Goal: Task Accomplishment & Management: Manage account settings

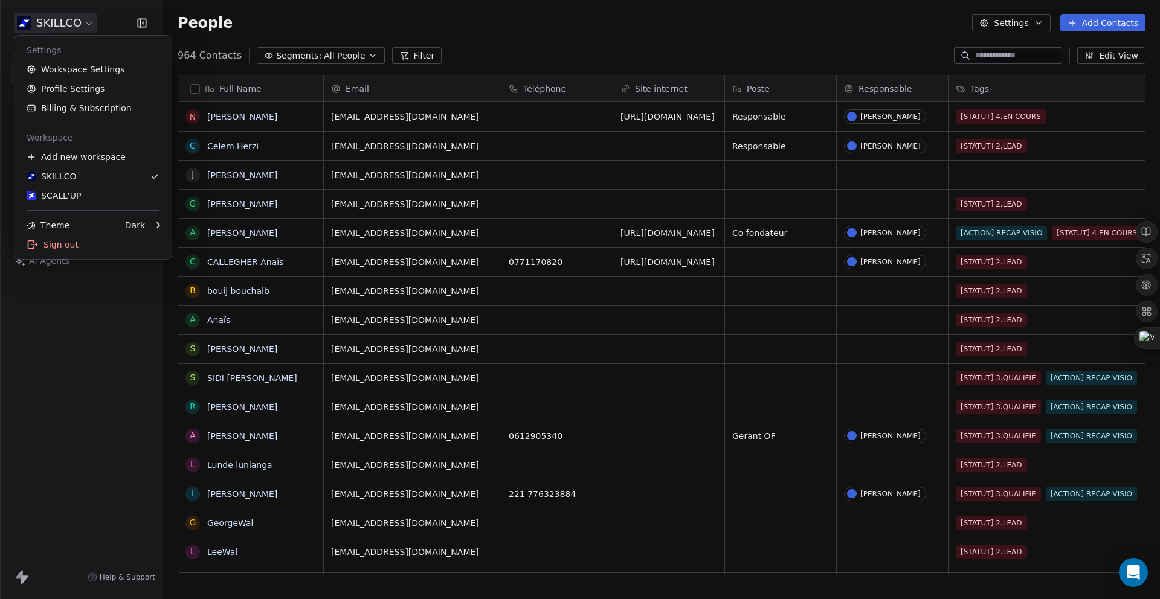
scroll to position [518, 988]
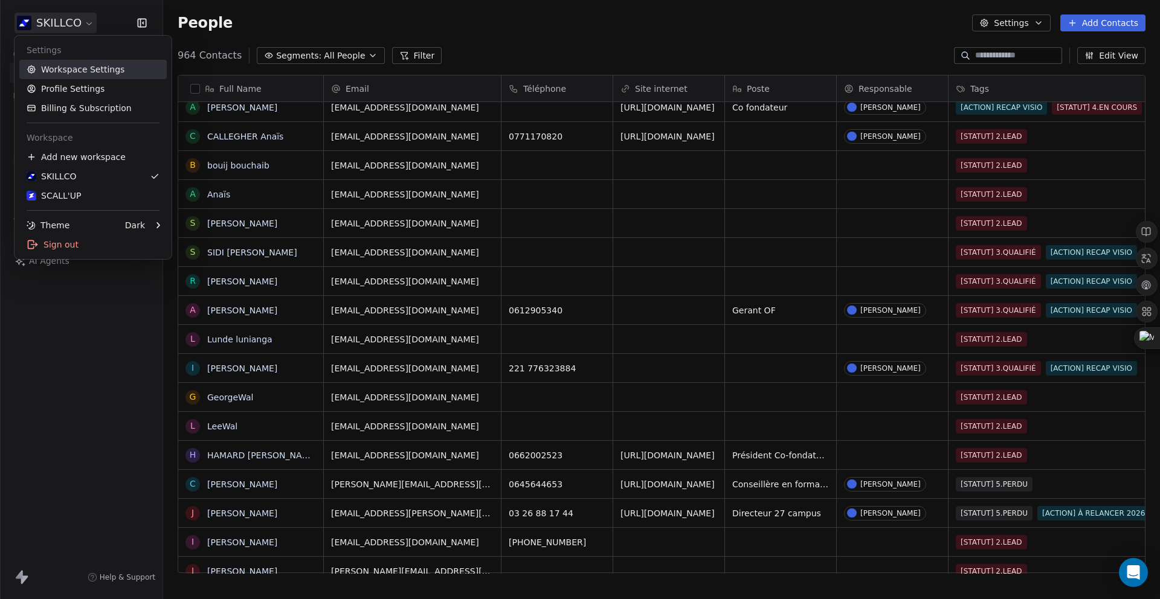
click at [86, 73] on link "Workspace Settings" at bounding box center [92, 69] width 147 height 19
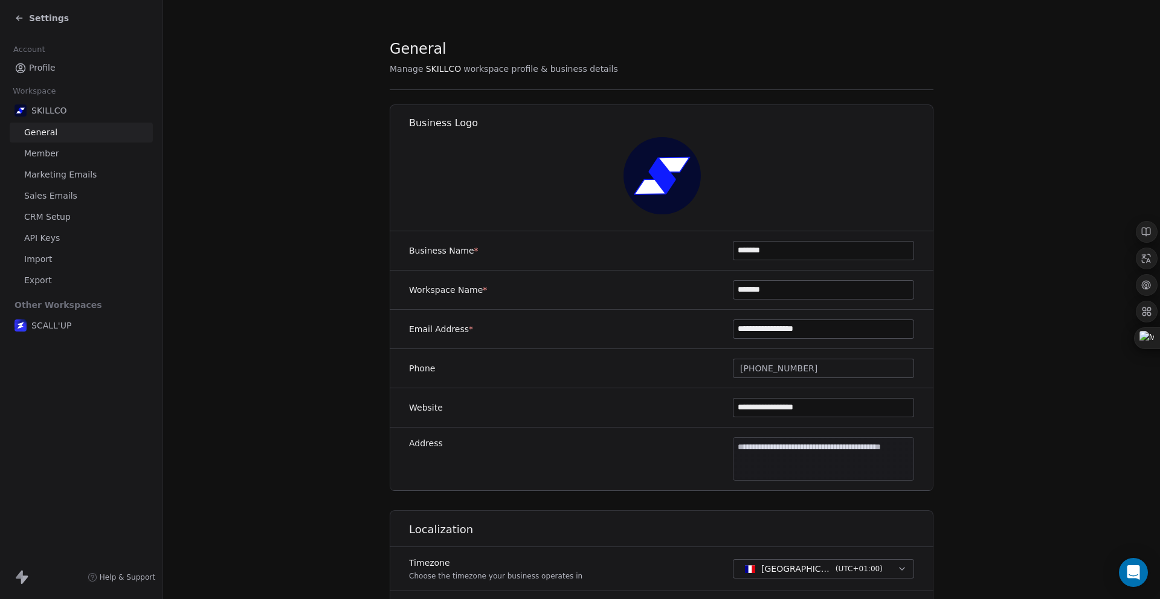
click at [34, 240] on span "API Keys" at bounding box center [42, 238] width 36 height 13
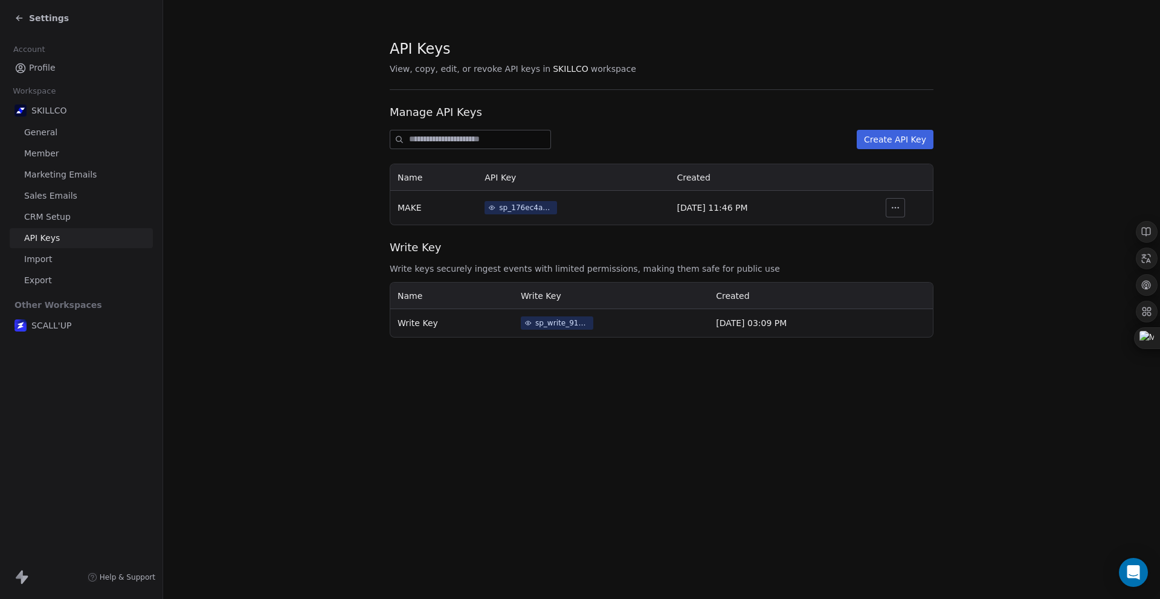
click at [61, 217] on span "CRM Setup" at bounding box center [47, 217] width 47 height 13
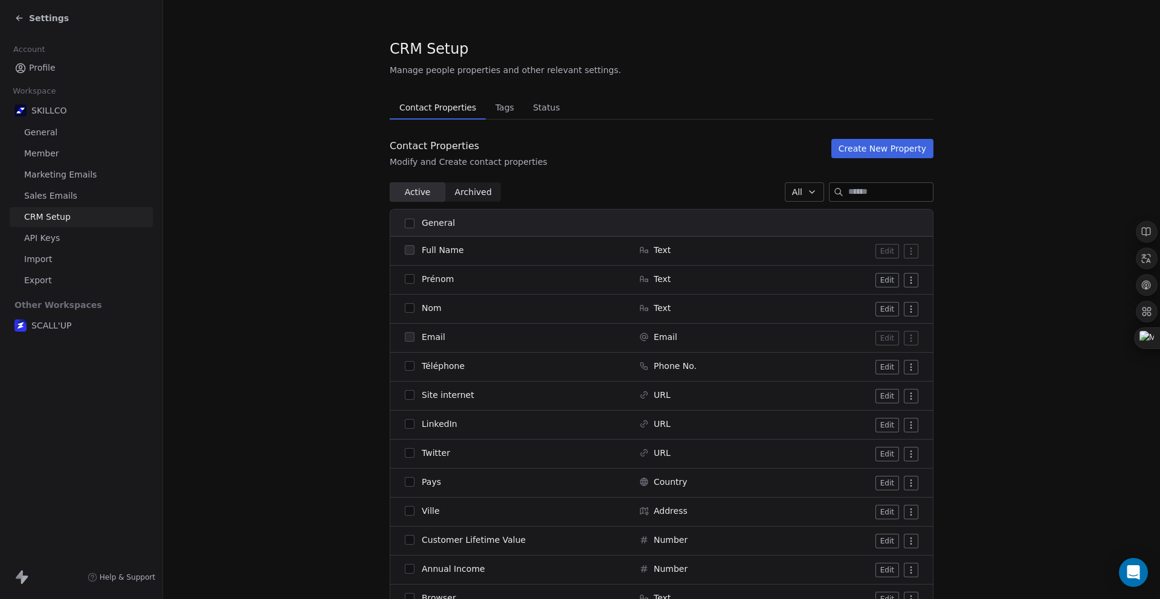
click at [61, 195] on span "Sales Emails" at bounding box center [50, 196] width 53 height 13
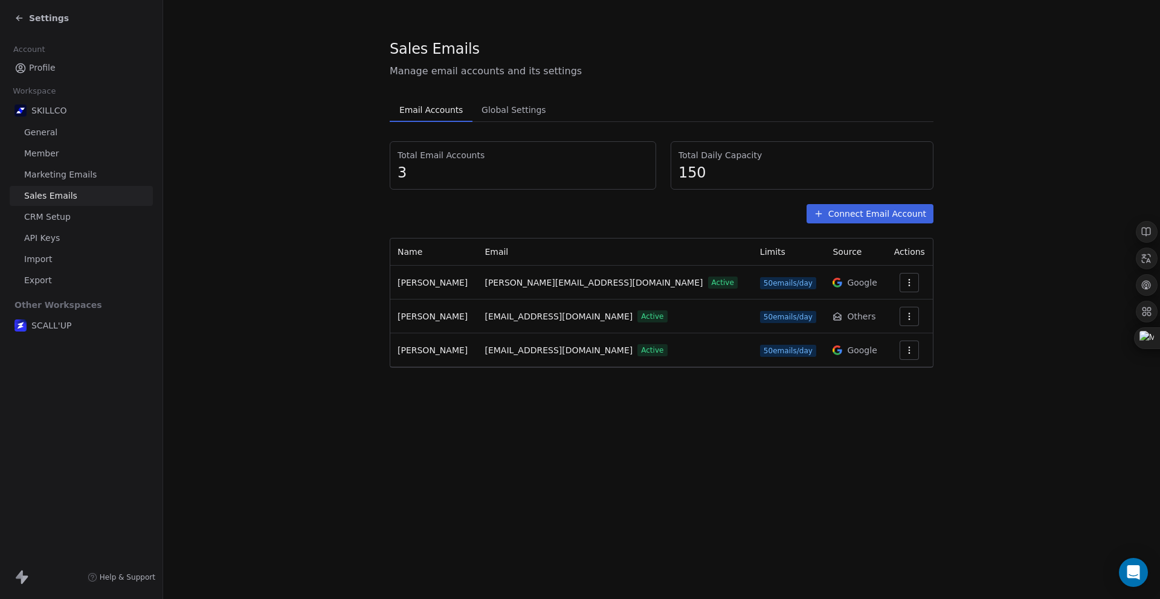
click at [495, 111] on span "Global Settings" at bounding box center [514, 109] width 74 height 17
click at [436, 118] on button "Email Accounts Email Accounts" at bounding box center [431, 110] width 83 height 24
click at [45, 176] on span "Marketing Emails" at bounding box center [60, 175] width 72 height 13
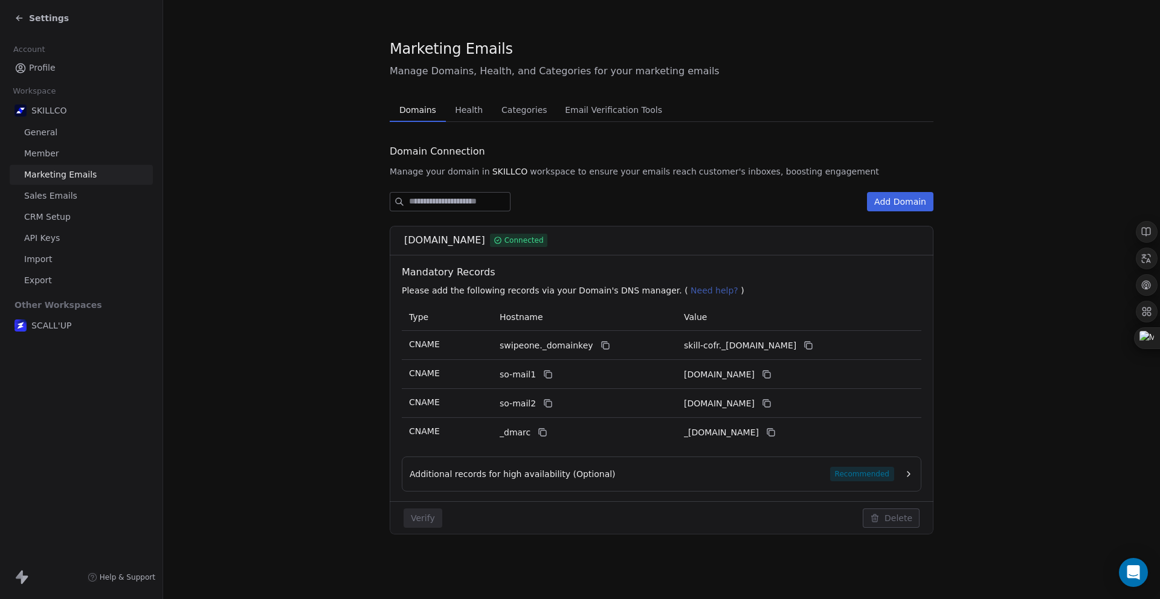
click at [474, 102] on span "Health" at bounding box center [468, 109] width 37 height 17
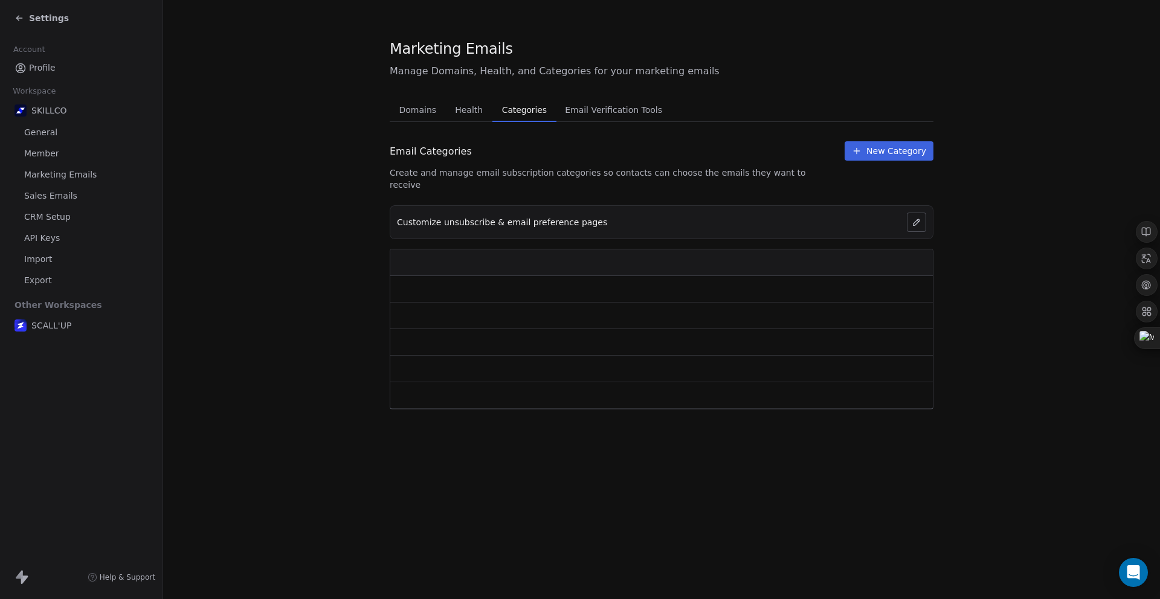
click at [536, 110] on span "Categories" at bounding box center [524, 109] width 54 height 17
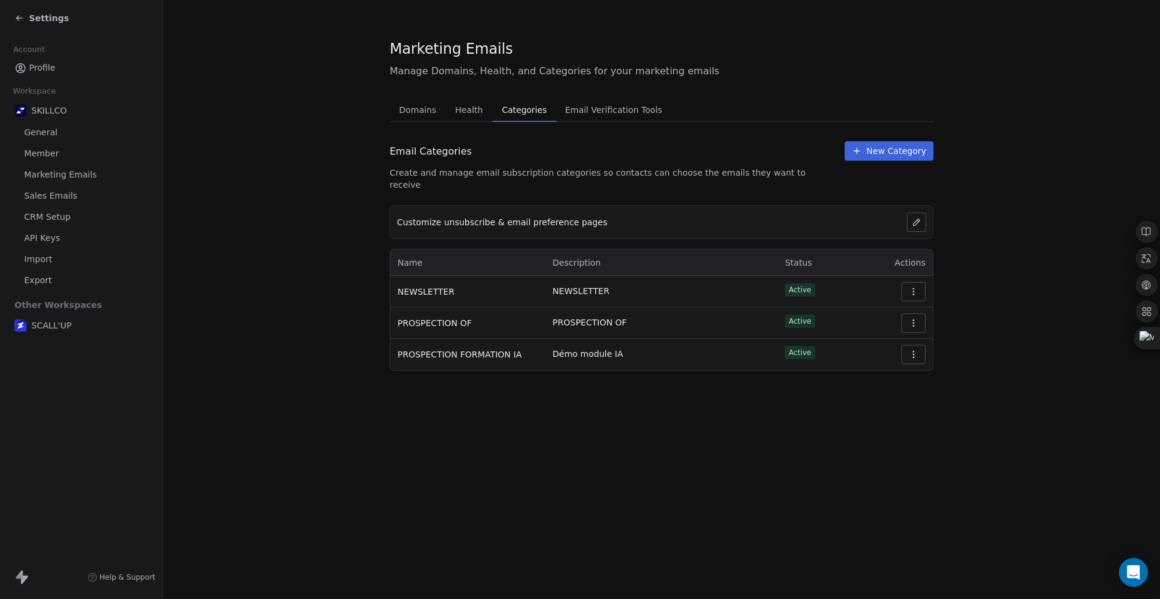
click at [909, 287] on icon "button" at bounding box center [914, 292] width 10 height 10
click at [424, 286] on span "NEWSLETTER" at bounding box center [426, 292] width 57 height 12
click at [37, 193] on span "Sales Emails" at bounding box center [50, 196] width 53 height 13
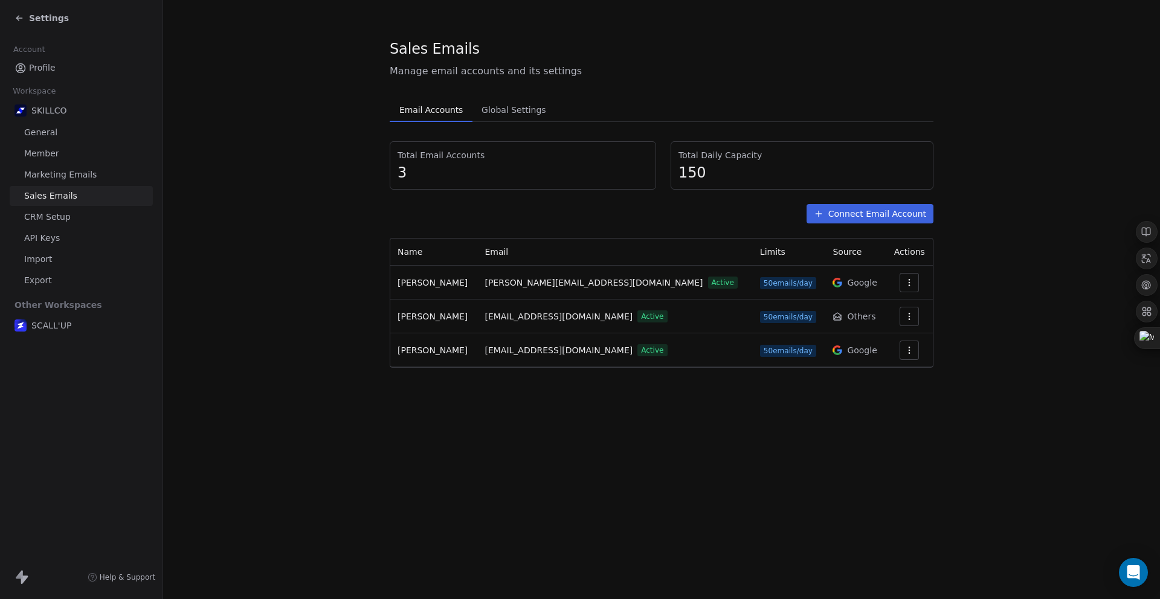
click at [910, 221] on button "Connect Email Account" at bounding box center [869, 213] width 127 height 19
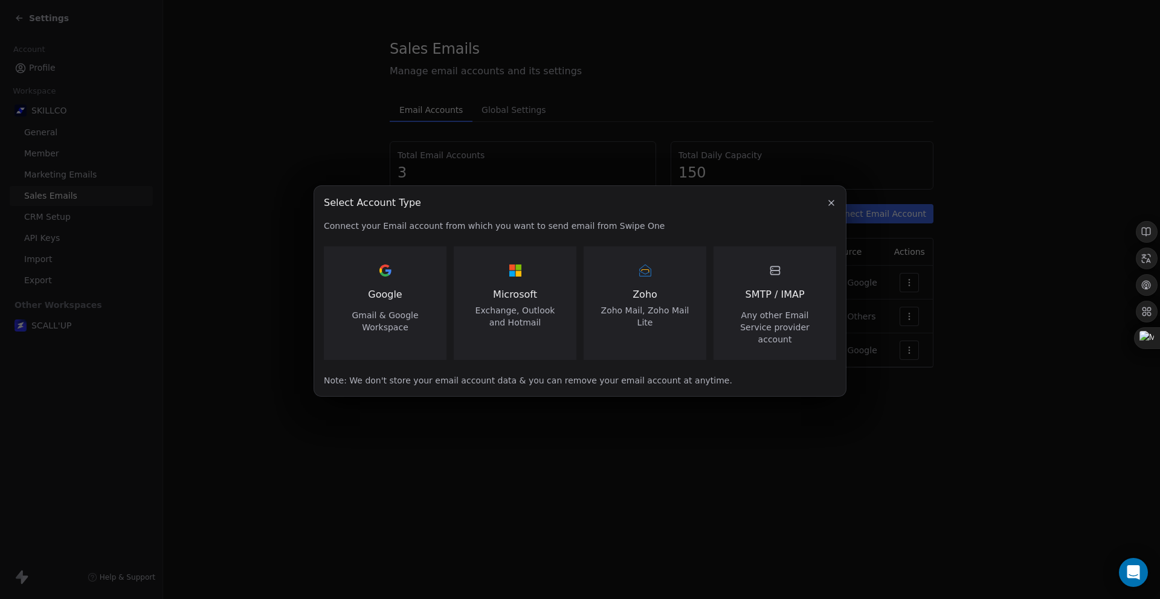
click at [835, 208] on icon "button" at bounding box center [831, 203] width 10 height 10
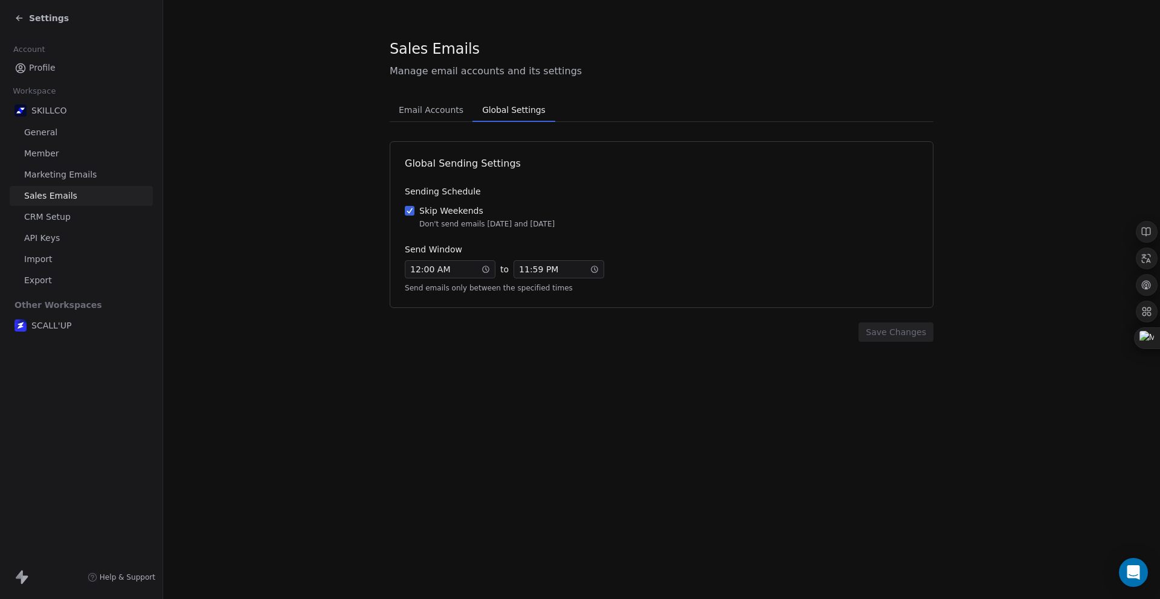
click at [517, 115] on span "Global Settings" at bounding box center [513, 109] width 72 height 17
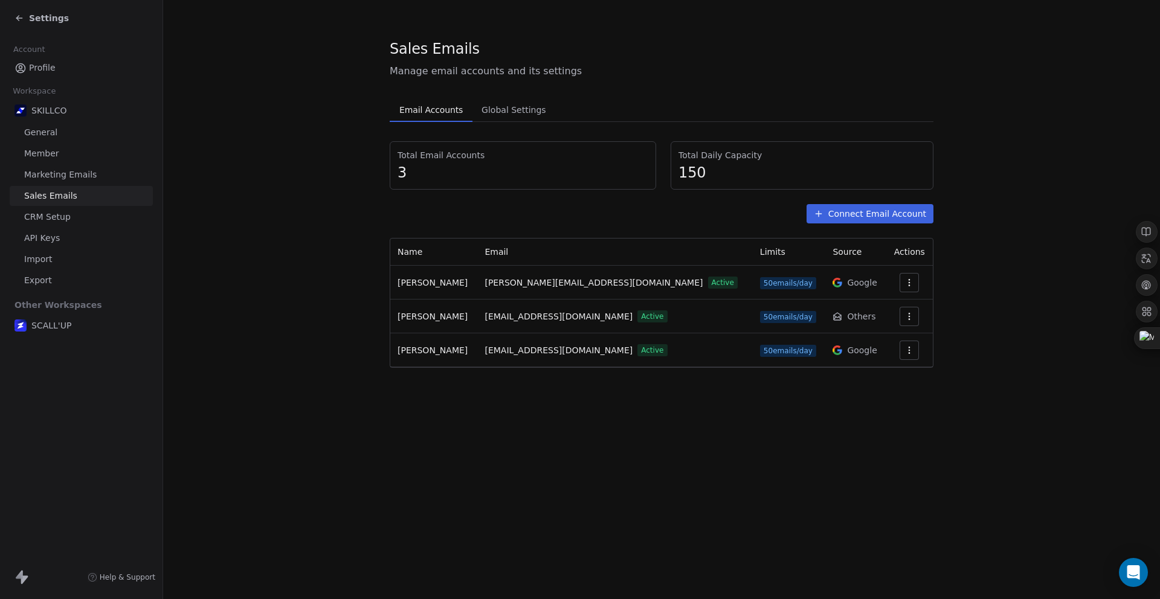
click at [456, 111] on span "Email Accounts" at bounding box center [430, 109] width 73 height 17
click at [866, 224] on div "Total Email Accounts 3 Total Daily Capacity 150 Connect Email Account Name Emai…" at bounding box center [662, 254] width 544 height 227
click at [869, 216] on button "Connect Email Account" at bounding box center [869, 213] width 127 height 19
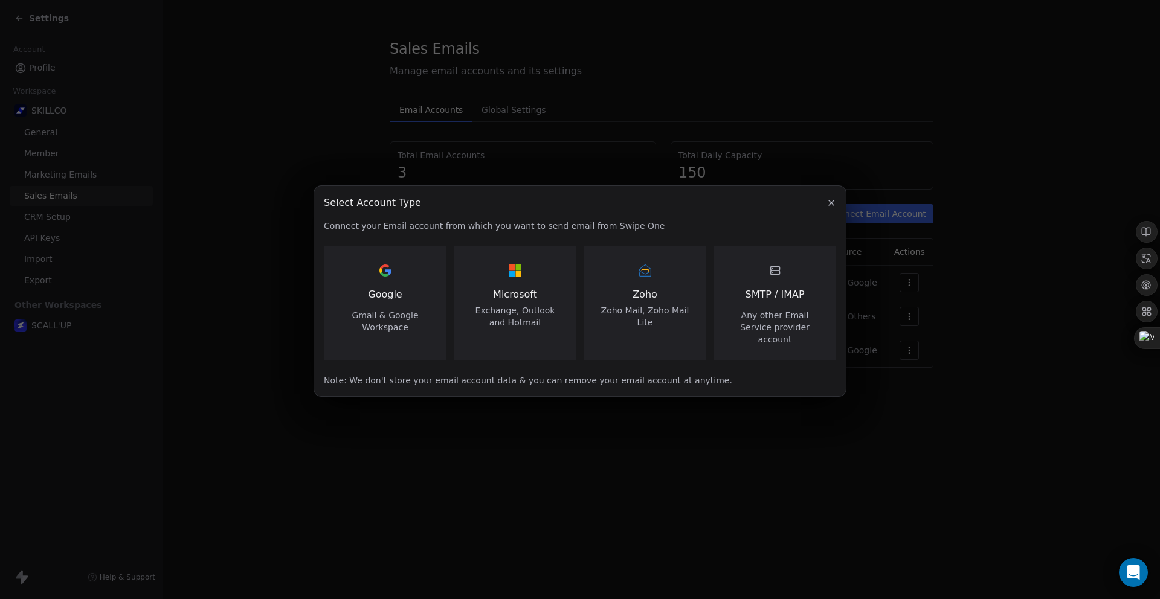
click at [831, 208] on icon "button" at bounding box center [831, 203] width 10 height 10
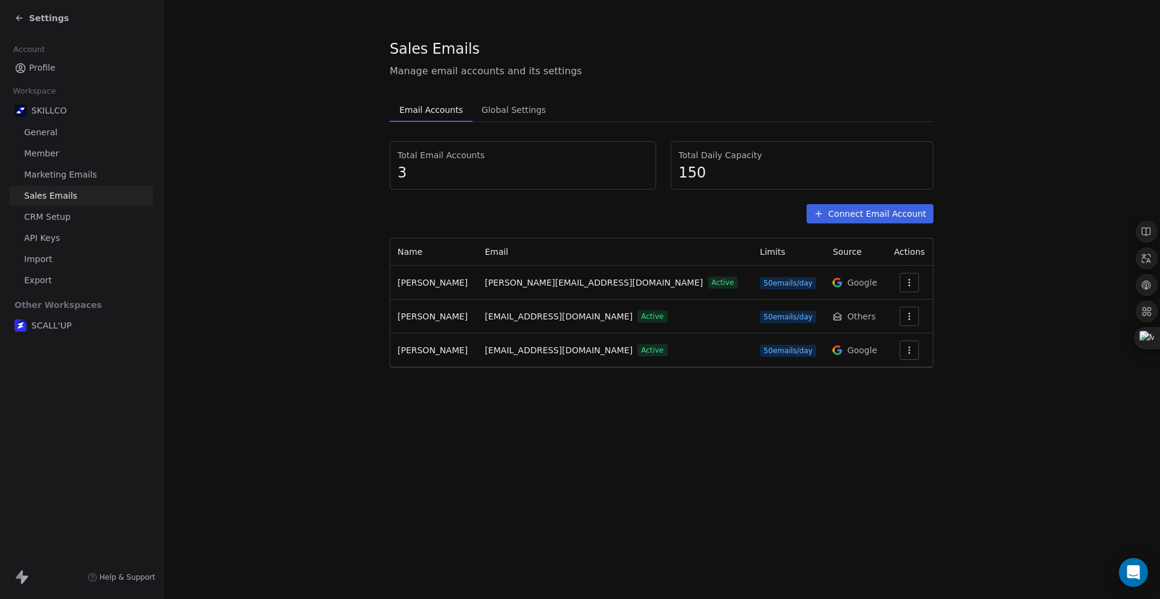
click at [70, 217] on link "CRM Setup" at bounding box center [81, 217] width 143 height 20
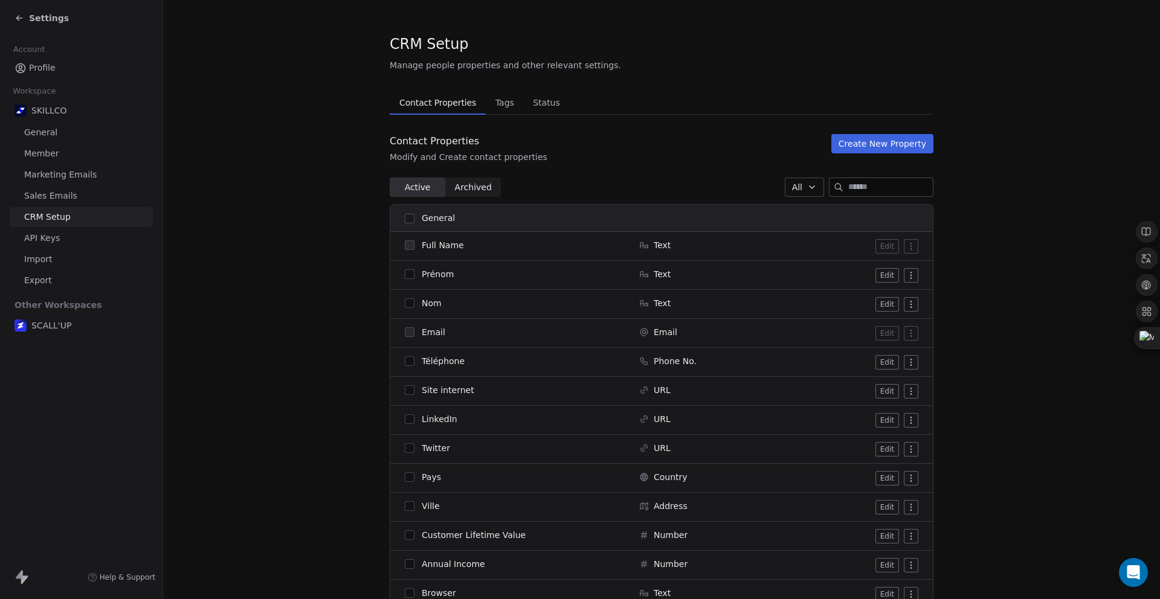
scroll to position [7, 0]
click at [491, 104] on span "Tags" at bounding box center [505, 100] width 28 height 17
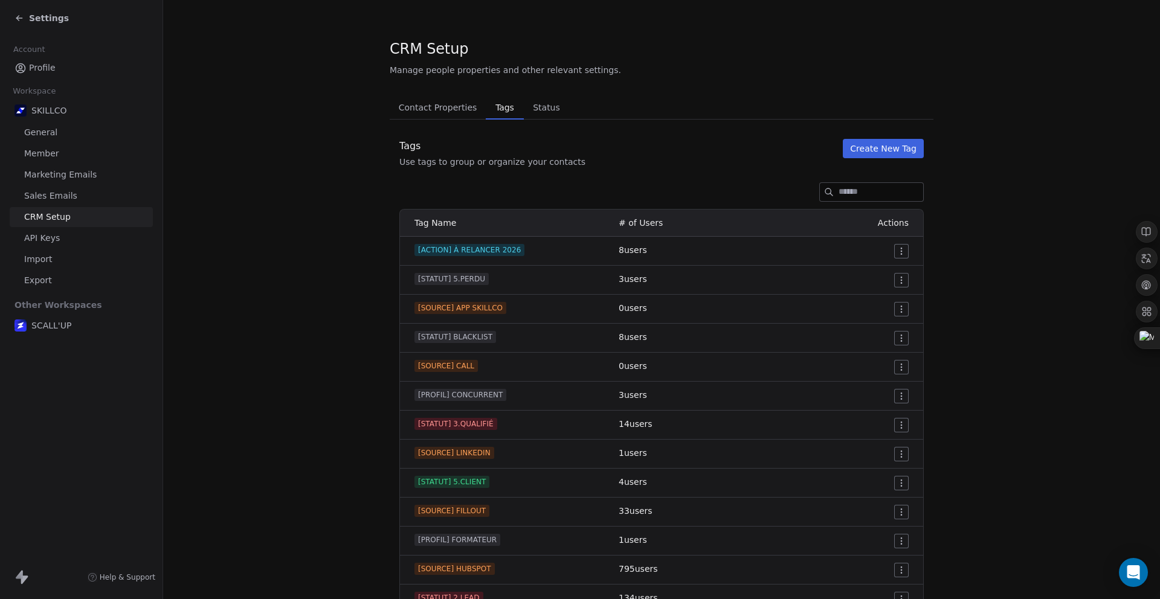
click at [49, 110] on span "SKILLCO" at bounding box center [49, 111] width 36 height 12
click at [19, 18] on icon at bounding box center [19, 18] width 10 height 10
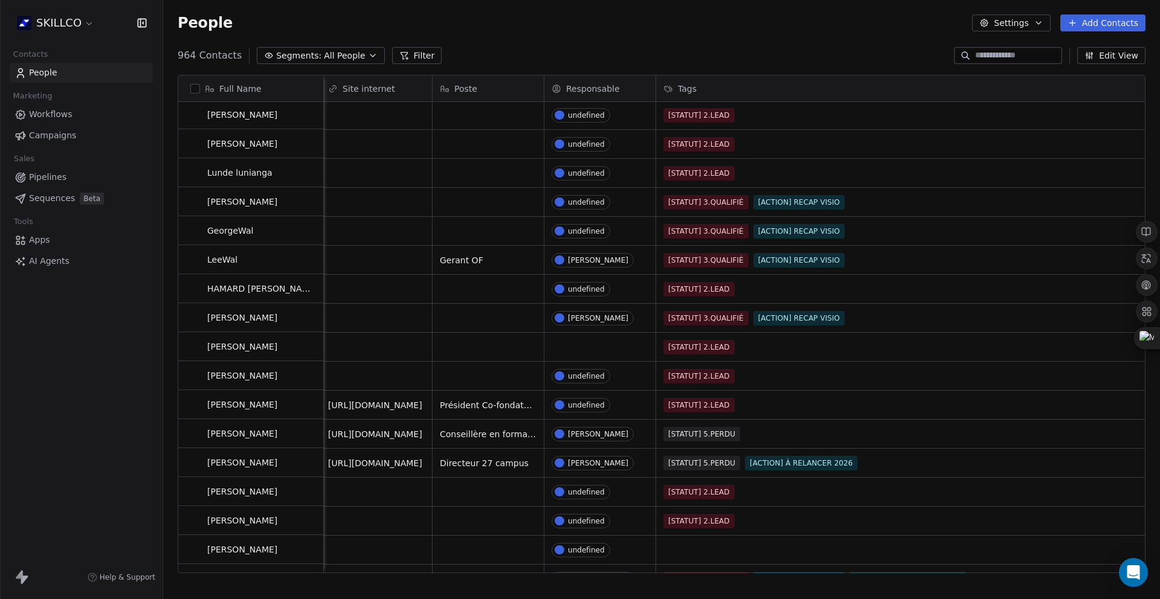
scroll to position [176, 0]
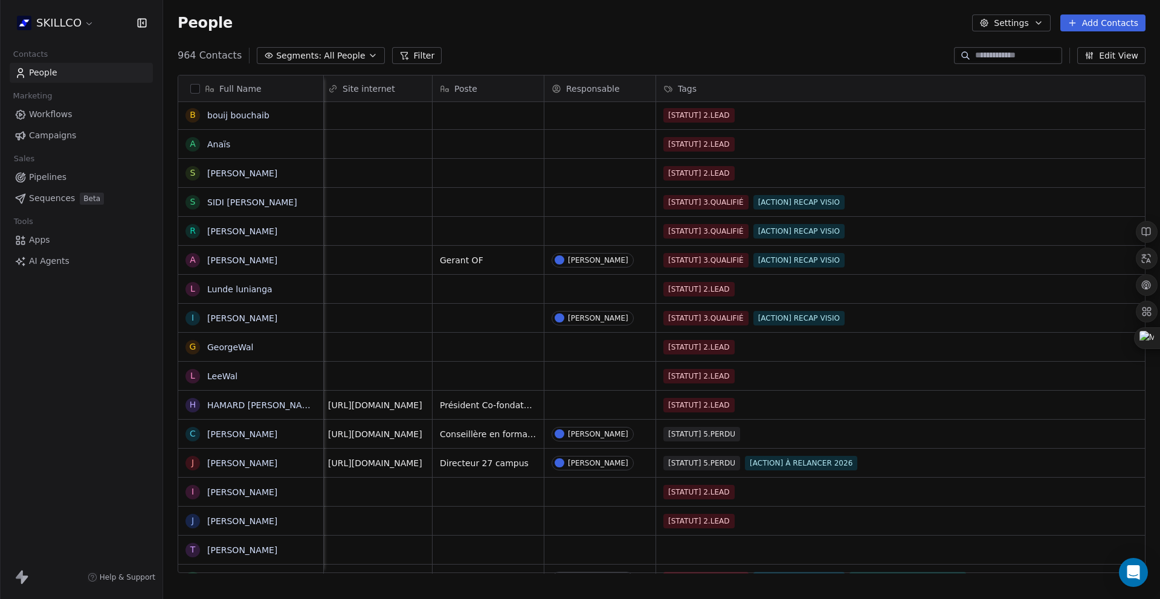
click at [1063, 91] on div "Tags" at bounding box center [909, 89] width 493 height 12
drag, startPoint x: 655, startPoint y: 71, endPoint x: 656, endPoint y: 81, distance: 10.3
click at [655, 71] on html "SKILLCO Contacts People Marketing Workflows Campaigns Sales Pipelines Sequences…" at bounding box center [580, 299] width 1160 height 599
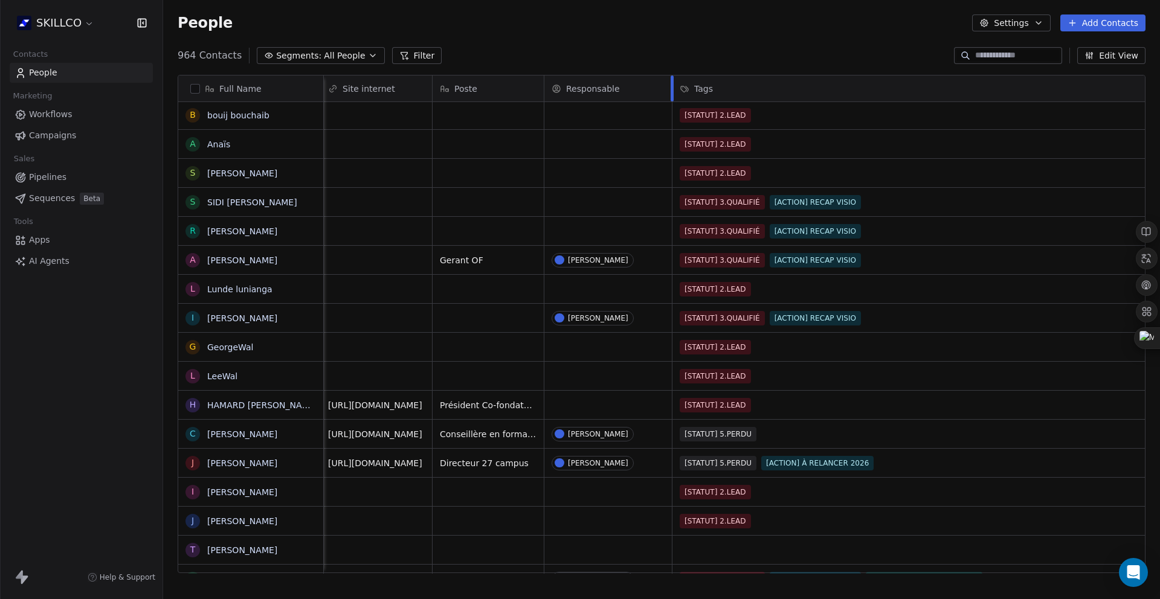
drag, startPoint x: 654, startPoint y: 83, endPoint x: 651, endPoint y: 99, distance: 15.9
click at [671, 99] on div at bounding box center [672, 89] width 3 height 26
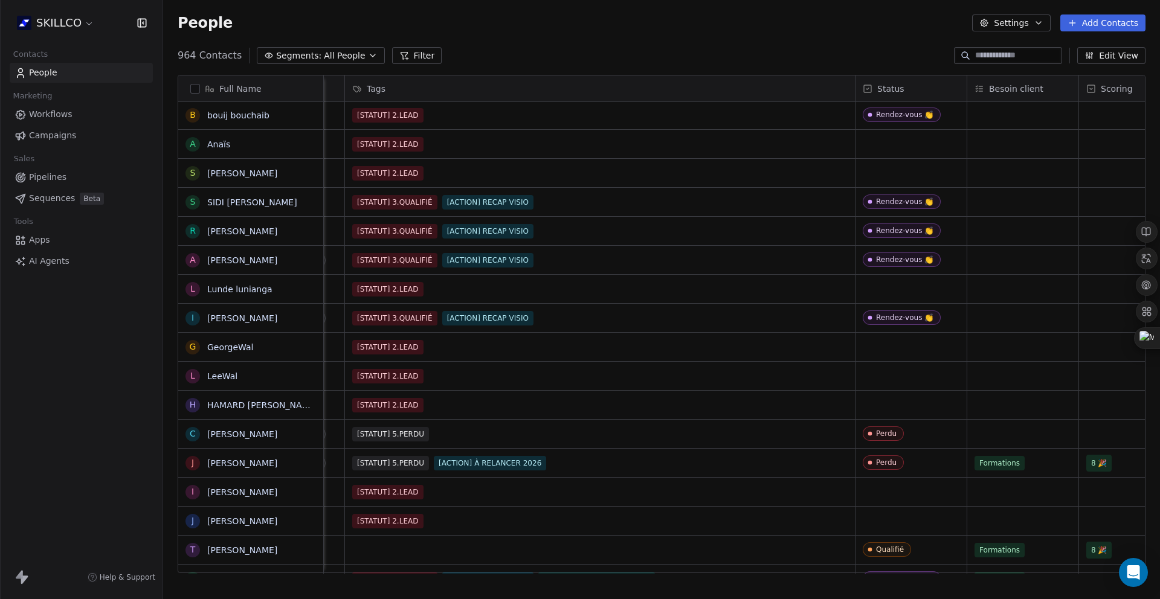
scroll to position [0, 602]
click at [854, 83] on div "Status" at bounding box center [909, 89] width 111 height 26
click at [848, 82] on html "SKILLCO Contacts People Marketing Workflows Campaigns Sales Pipelines Sequences…" at bounding box center [580, 299] width 1160 height 599
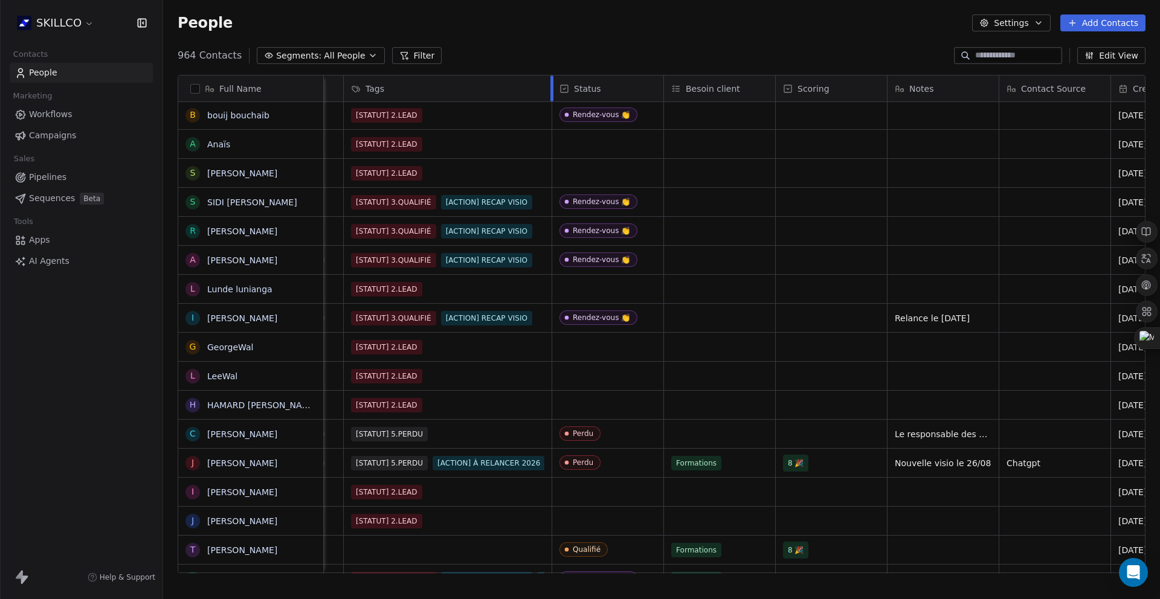
drag, startPoint x: 852, startPoint y: 86, endPoint x: 553, endPoint y: 103, distance: 299.5
click at [550, 103] on div "Téléphone Site internet Poste Responsable Tags Status Besoin client Scoring Not…" at bounding box center [598, 325] width 1753 height 498
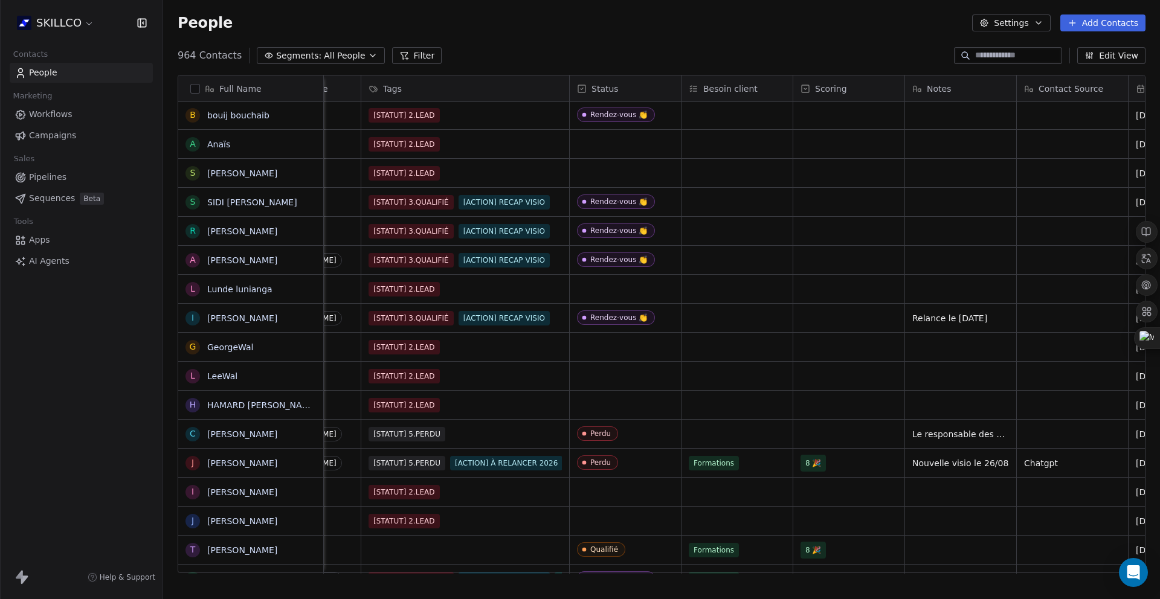
scroll to position [0, 625]
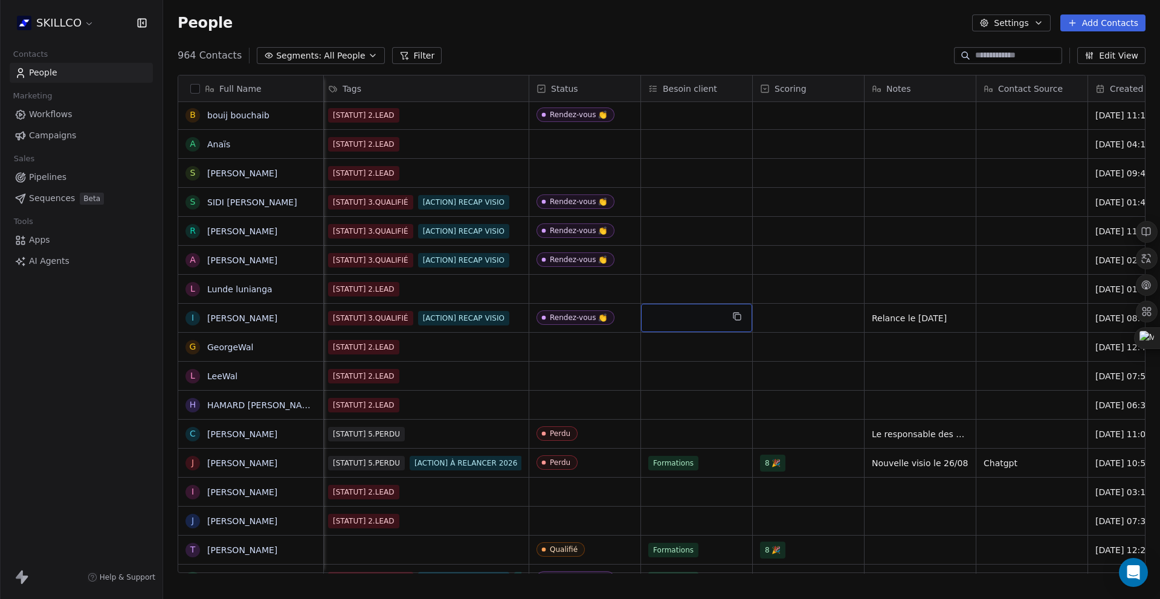
click at [678, 317] on div "grid" at bounding box center [696, 318] width 111 height 28
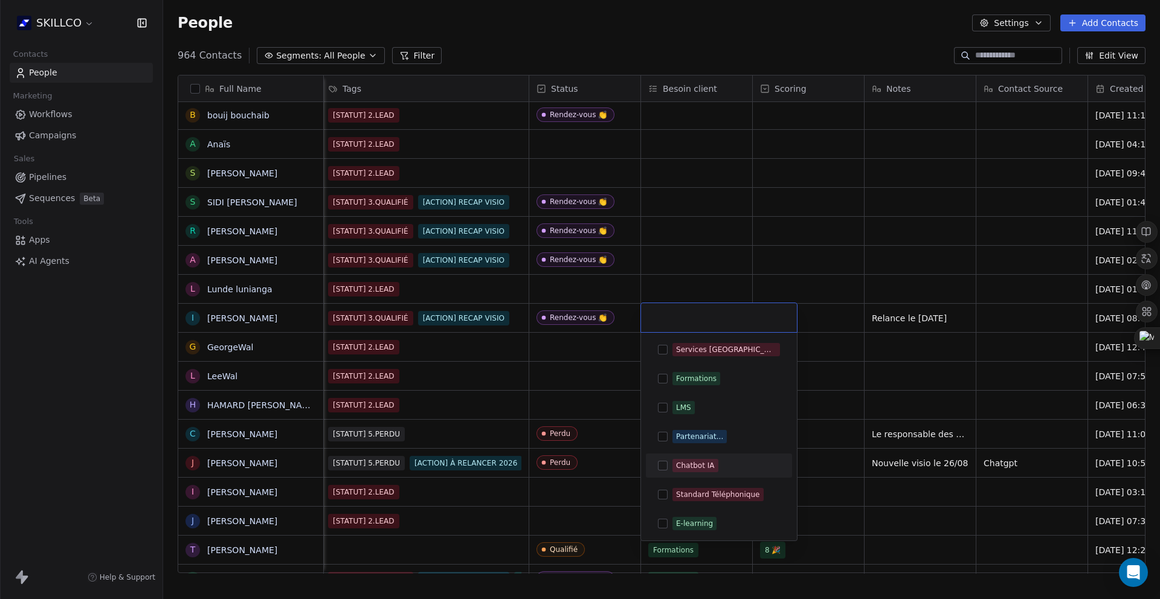
click at [910, 271] on html "SKILLCO Contacts People Marketing Workflows Campaigns Sales Pipelines Sequences…" at bounding box center [580, 299] width 1160 height 599
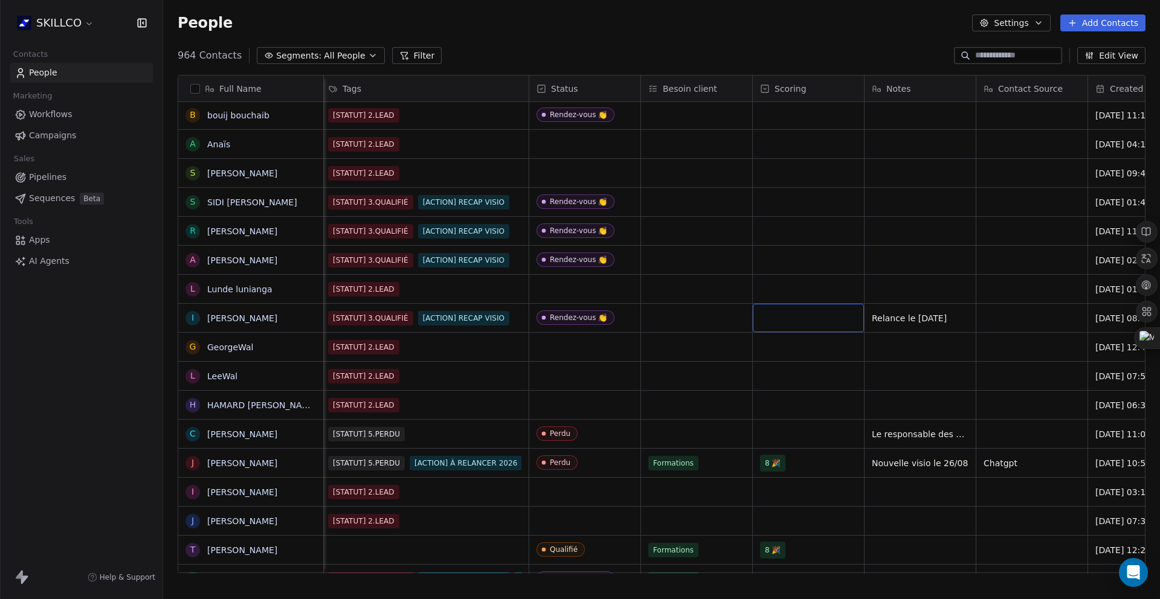
click at [773, 314] on div "grid" at bounding box center [808, 318] width 111 height 28
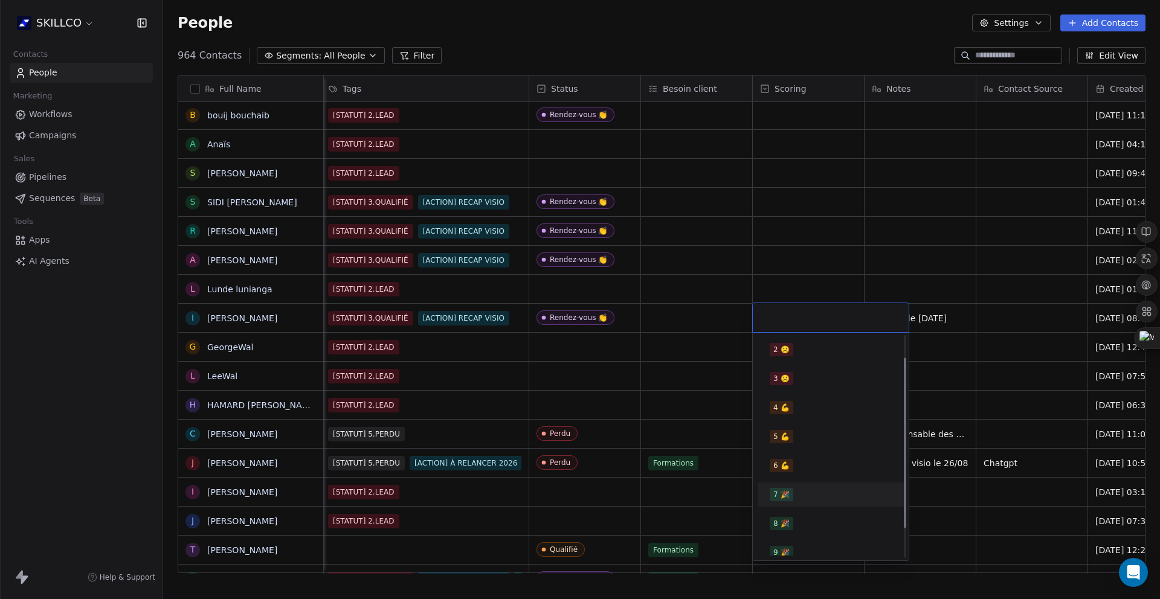
scroll to position [67, 0]
click at [958, 347] on html "SKILLCO Contacts People Marketing Workflows Campaigns Sales Pipelines Sequences…" at bounding box center [580, 299] width 1160 height 599
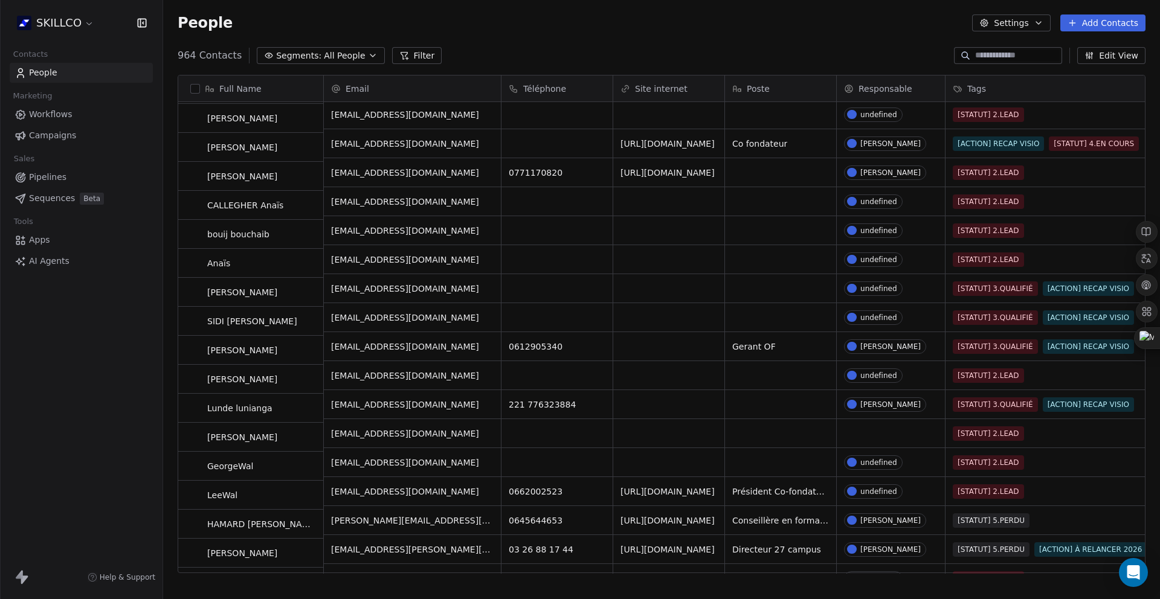
scroll to position [224, 0]
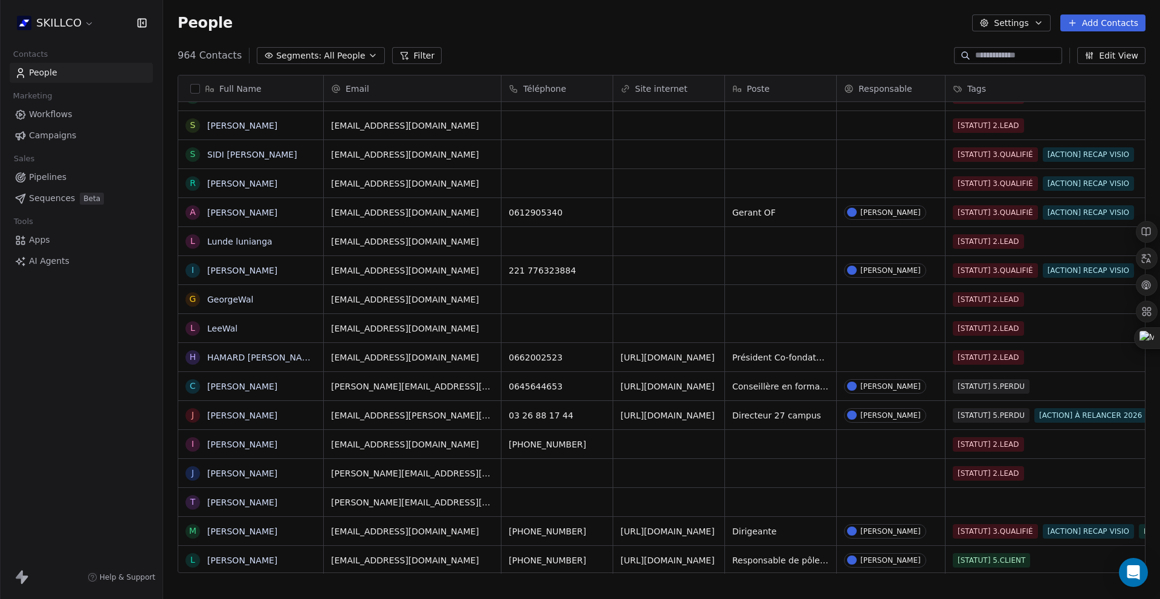
click at [1121, 60] on button "Edit View" at bounding box center [1111, 55] width 68 height 17
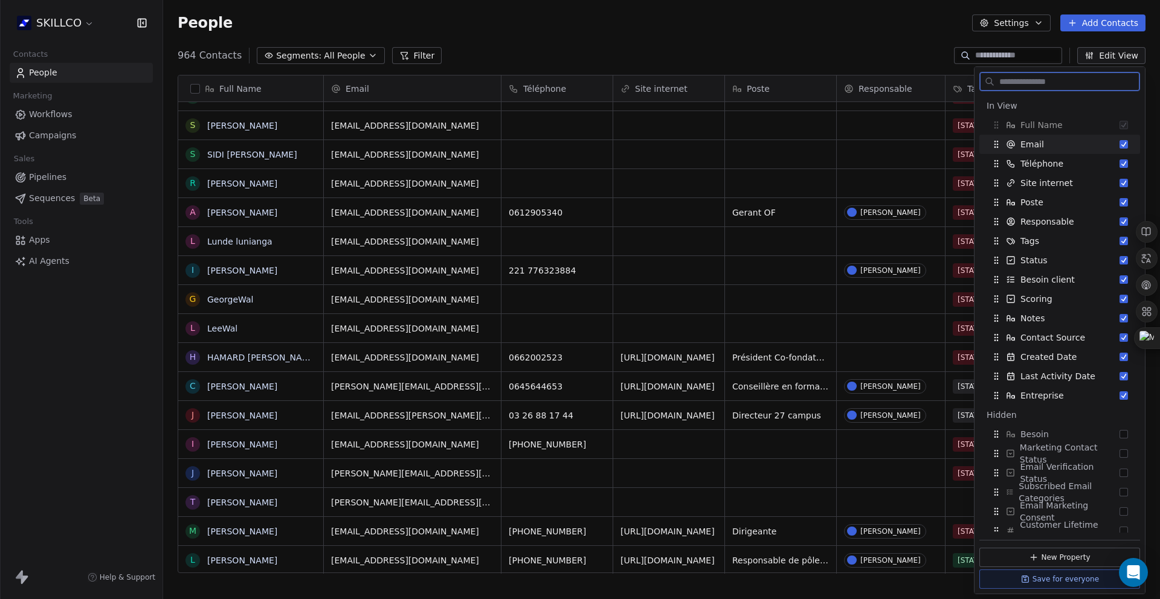
click at [401, 48] on button "Filter" at bounding box center [417, 55] width 50 height 17
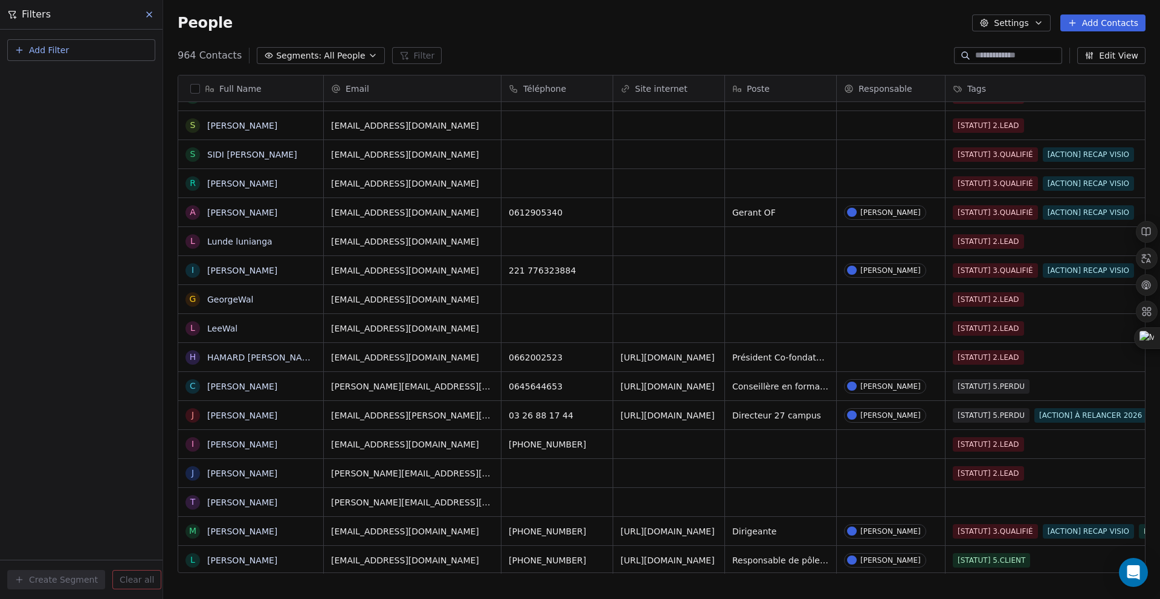
click at [33, 59] on button "Add Filter" at bounding box center [81, 50] width 148 height 22
click at [67, 82] on span "Contact properties" at bounding box center [59, 78] width 79 height 13
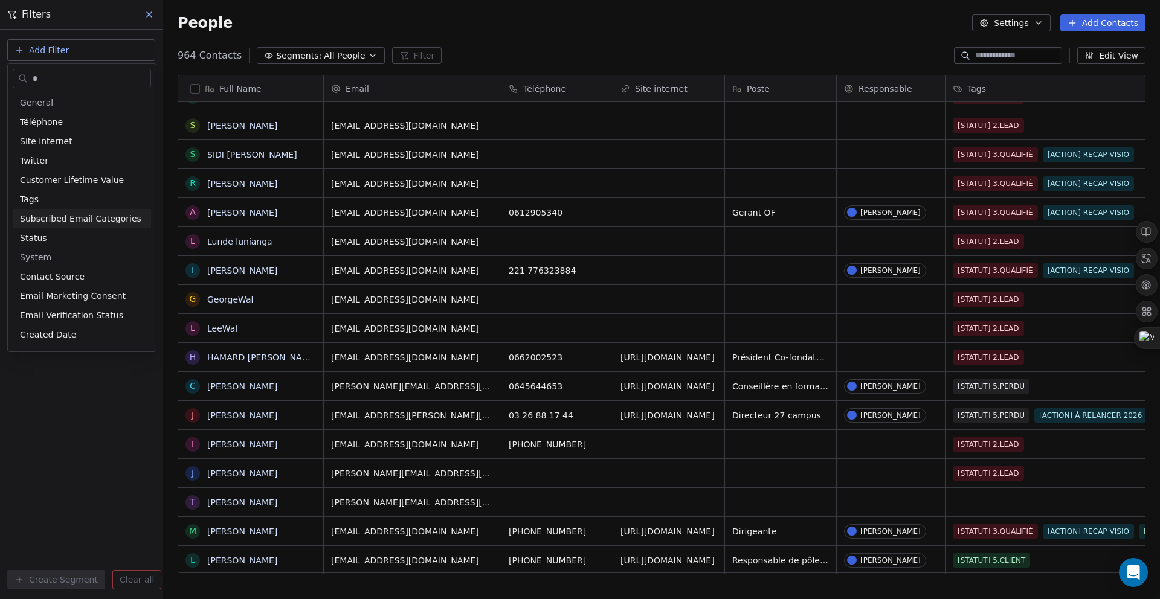
type input "*"
click at [32, 202] on span "Tags" at bounding box center [29, 199] width 19 height 12
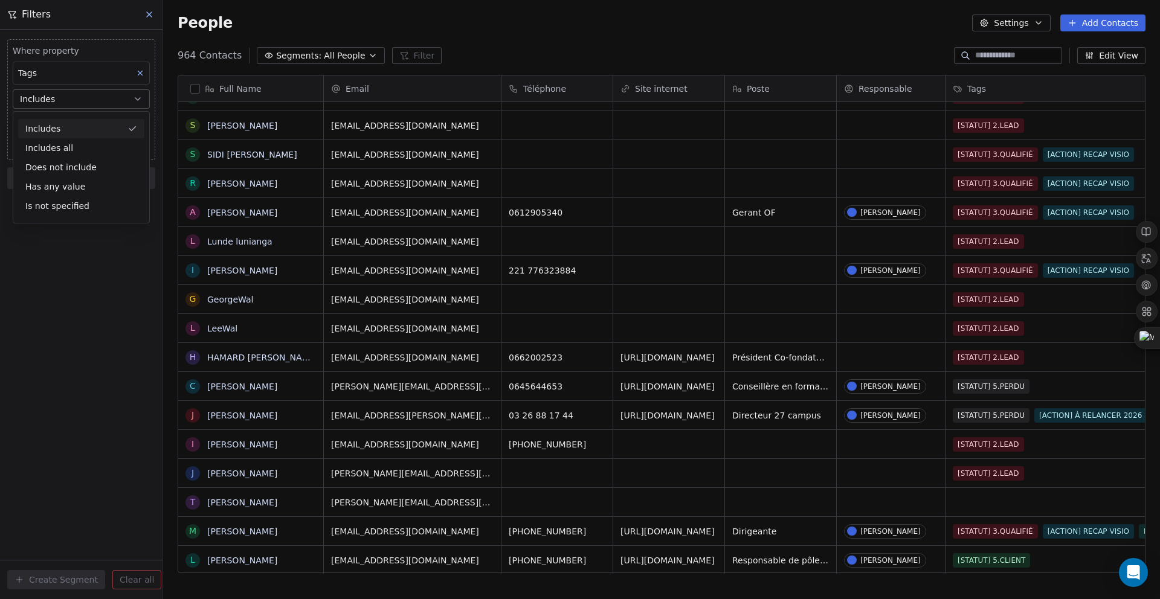
click at [63, 131] on div "Includes" at bounding box center [81, 128] width 126 height 19
click at [64, 116] on body "SKILLCO Contacts People Marketing Workflows Campaigns Sales Pipelines Sequences…" at bounding box center [580, 299] width 1160 height 599
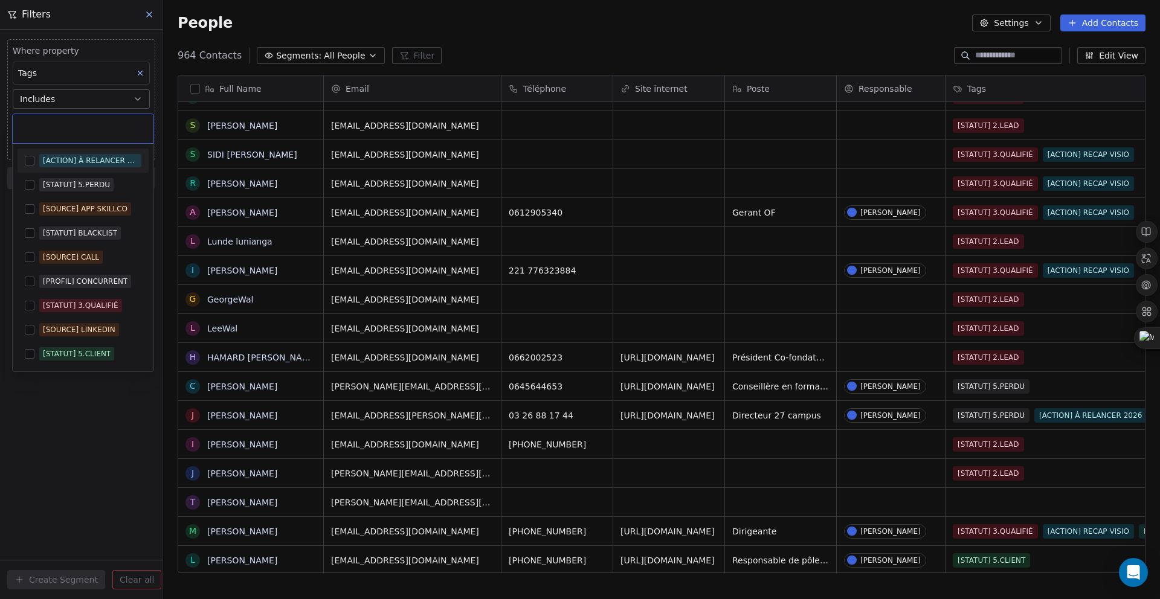
click at [65, 122] on input "text" at bounding box center [83, 128] width 126 height 13
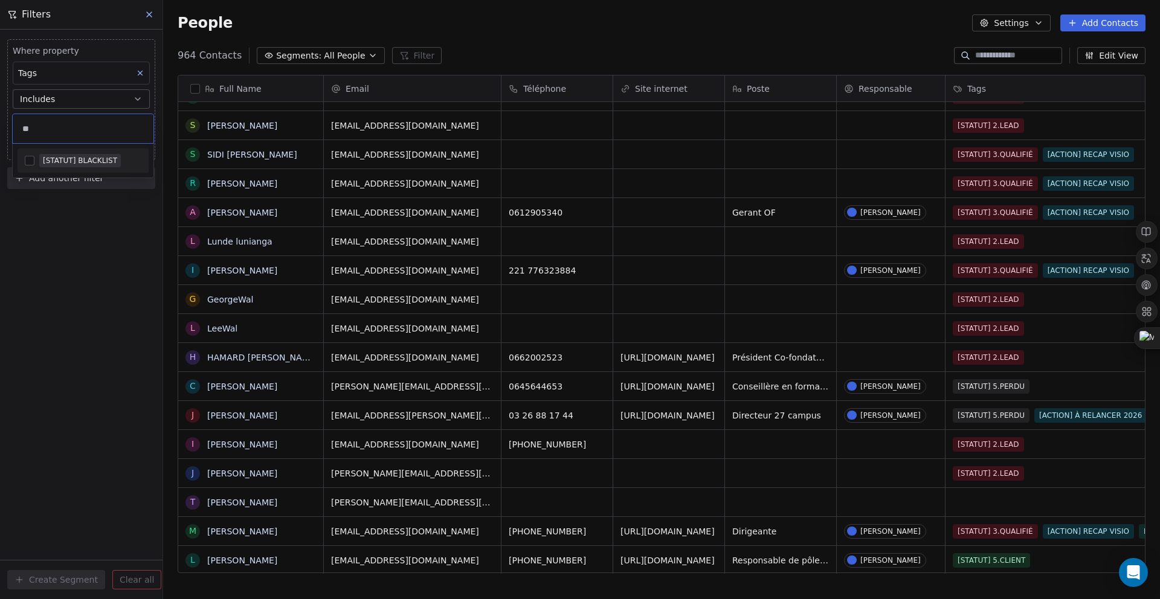
type input "**"
click at [66, 169] on div "[STATUT] BLACKLIST" at bounding box center [83, 160] width 131 height 19
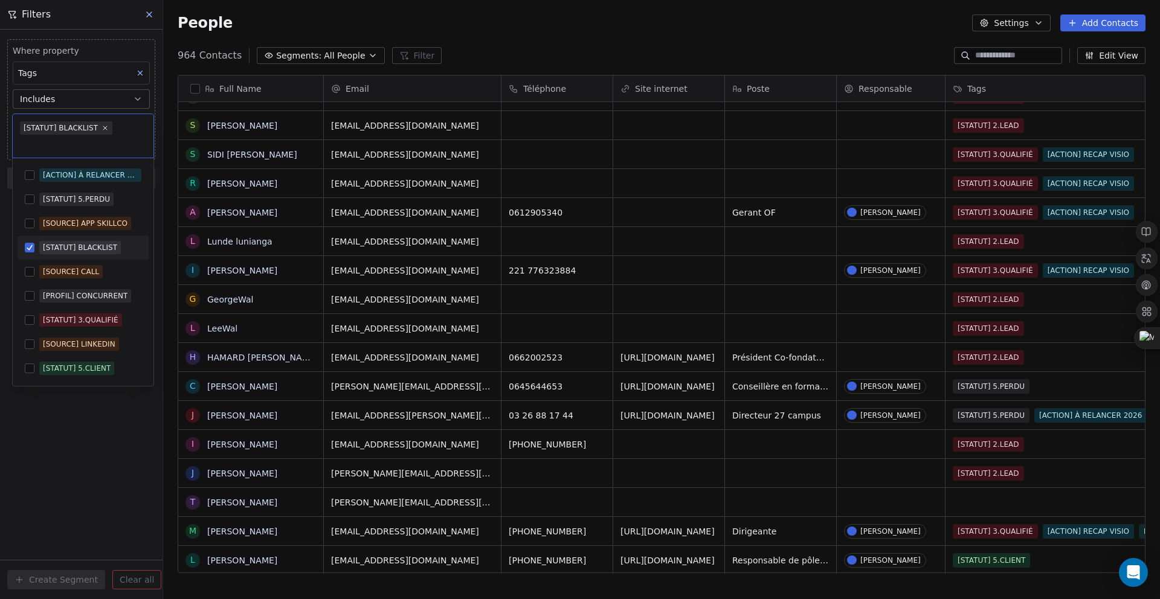
click at [88, 246] on div "[STATUT] BLACKLIST" at bounding box center [80, 247] width 74 height 11
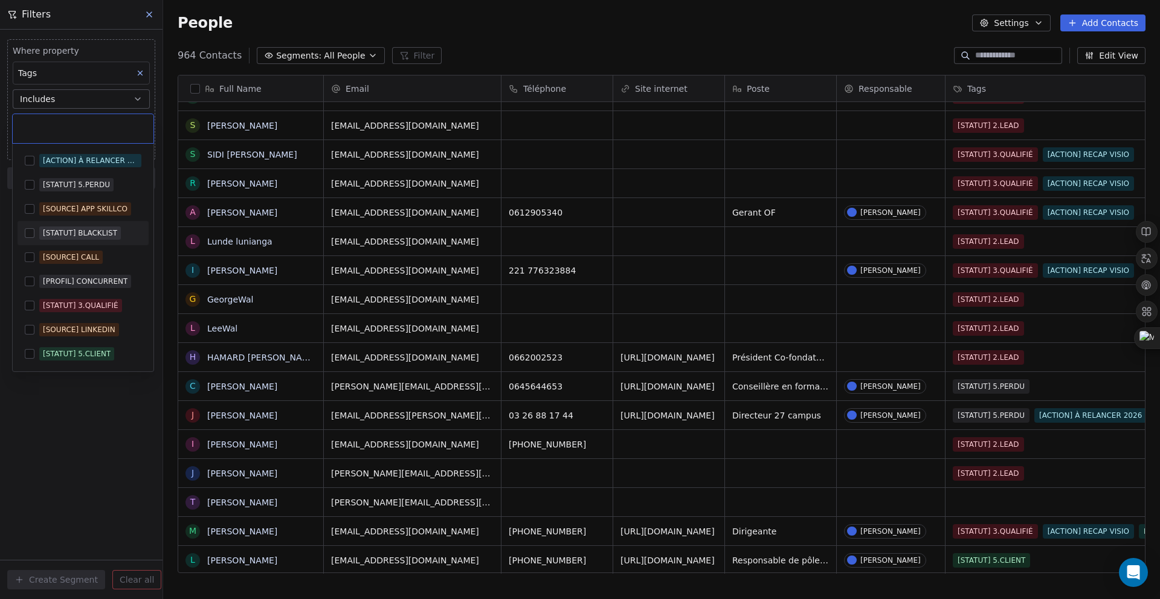
click at [68, 234] on div "[STATUT] BLACKLIST" at bounding box center [80, 233] width 74 height 11
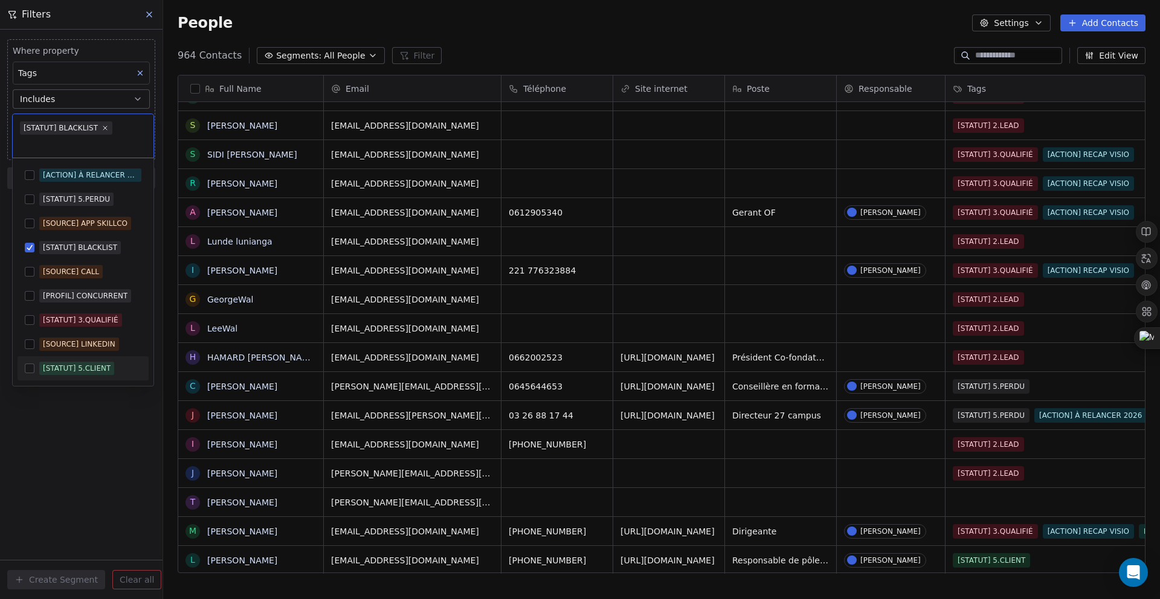
click at [92, 444] on html "SKILLCO Contacts People Marketing Workflows Campaigns Sales Pipelines Sequences…" at bounding box center [580, 299] width 1160 height 599
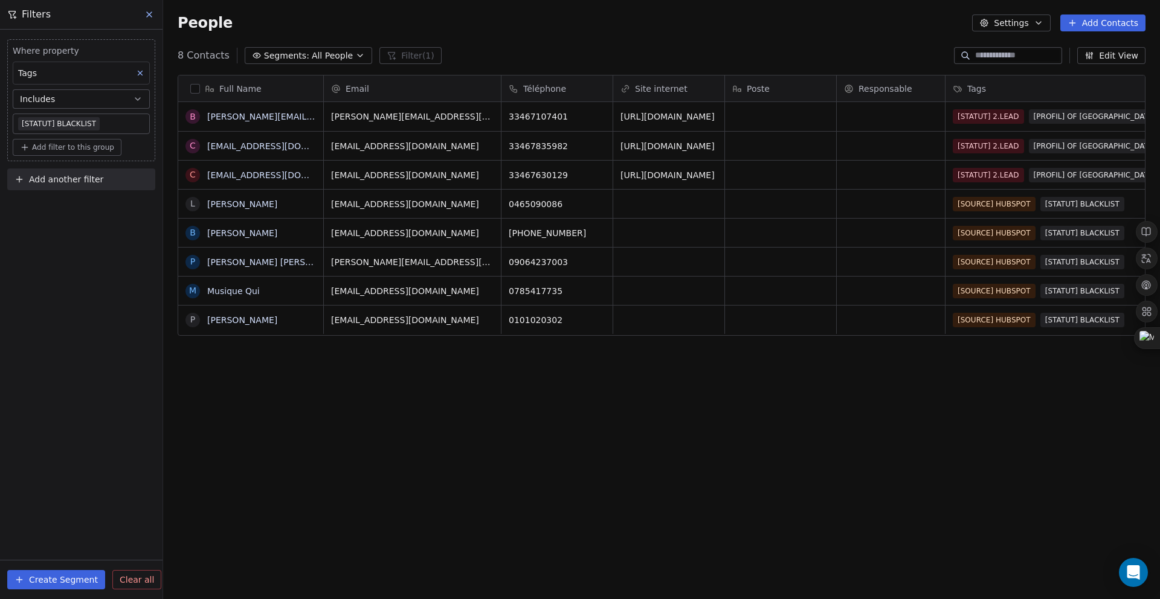
scroll to position [518, 988]
drag, startPoint x: 440, startPoint y: 391, endPoint x: 431, endPoint y: 386, distance: 10.1
click at [434, 390] on div "Full Name b [PERSON_NAME][EMAIL_ADDRESS][PERSON_NAME][DOMAIN_NAME] c [EMAIL_ADD…" at bounding box center [661, 328] width 997 height 527
click at [146, 14] on icon at bounding box center [149, 15] width 10 height 10
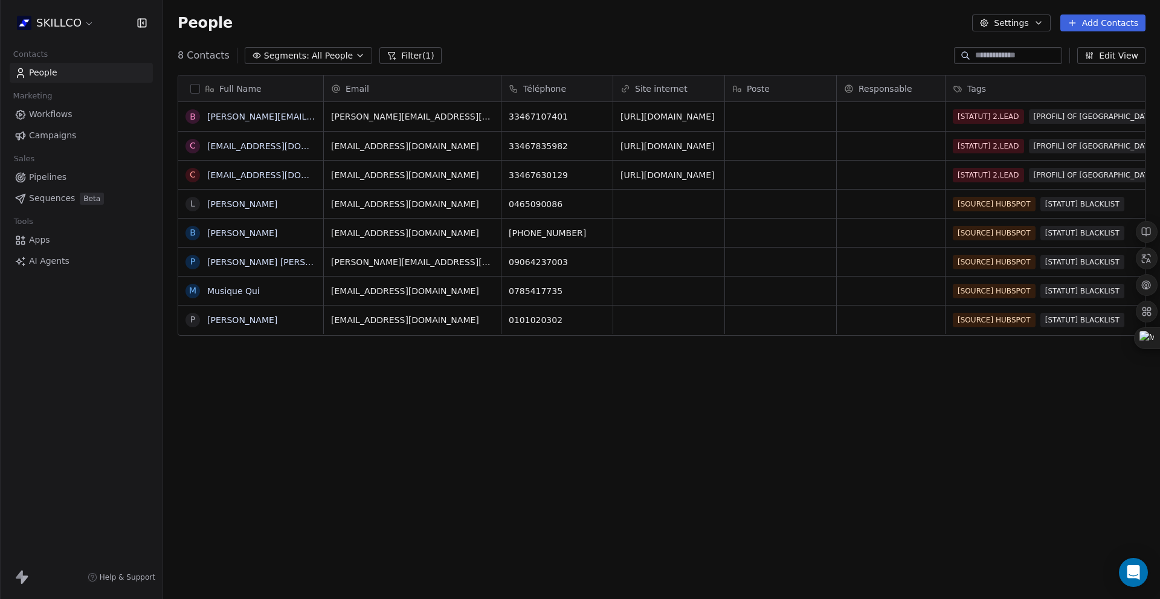
click at [63, 180] on span "Pipelines" at bounding box center [47, 177] width 37 height 13
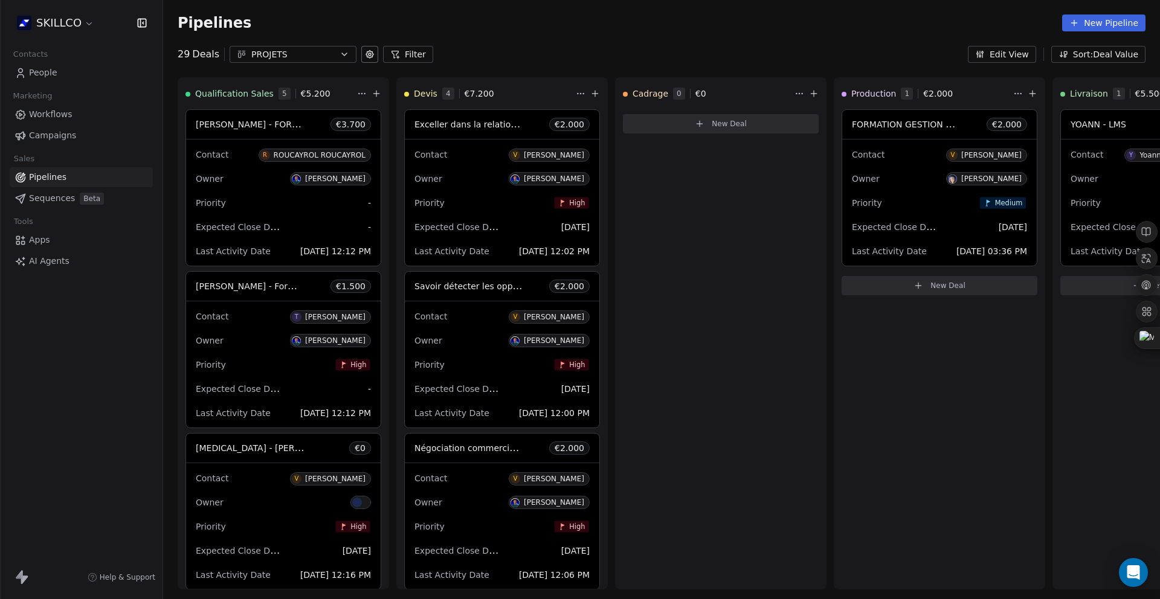
click at [312, 54] on div "PROJETS" at bounding box center [292, 54] width 83 height 13
click at [268, 111] on div "SALES" at bounding box center [301, 104] width 138 height 19
